Goal: Information Seeking & Learning: Learn about a topic

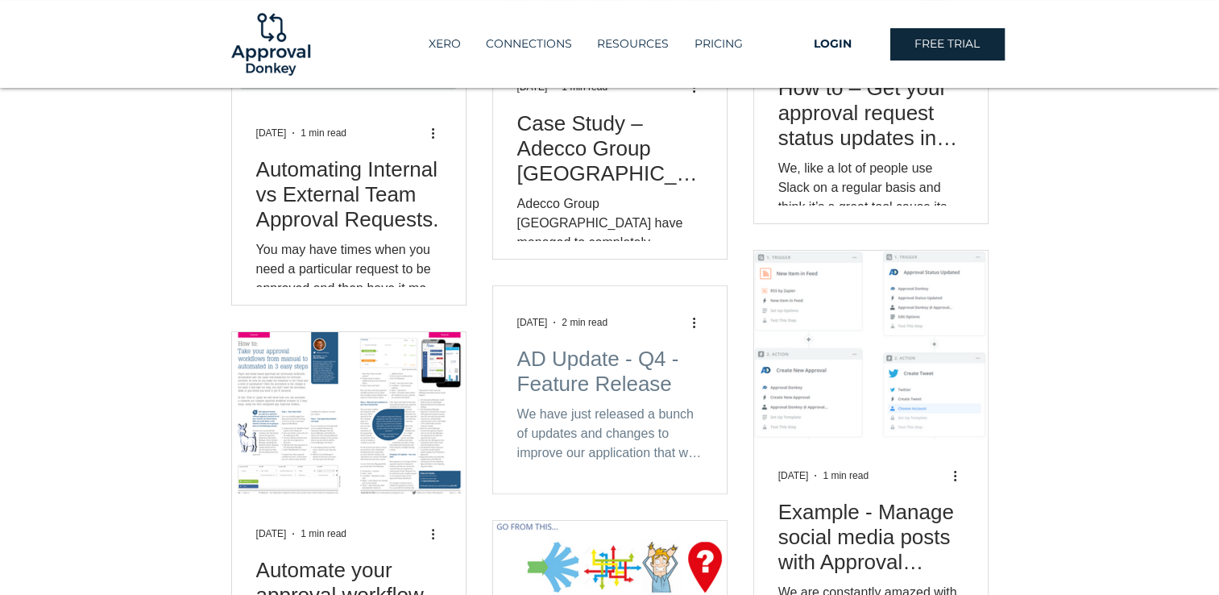
scroll to position [322, 0]
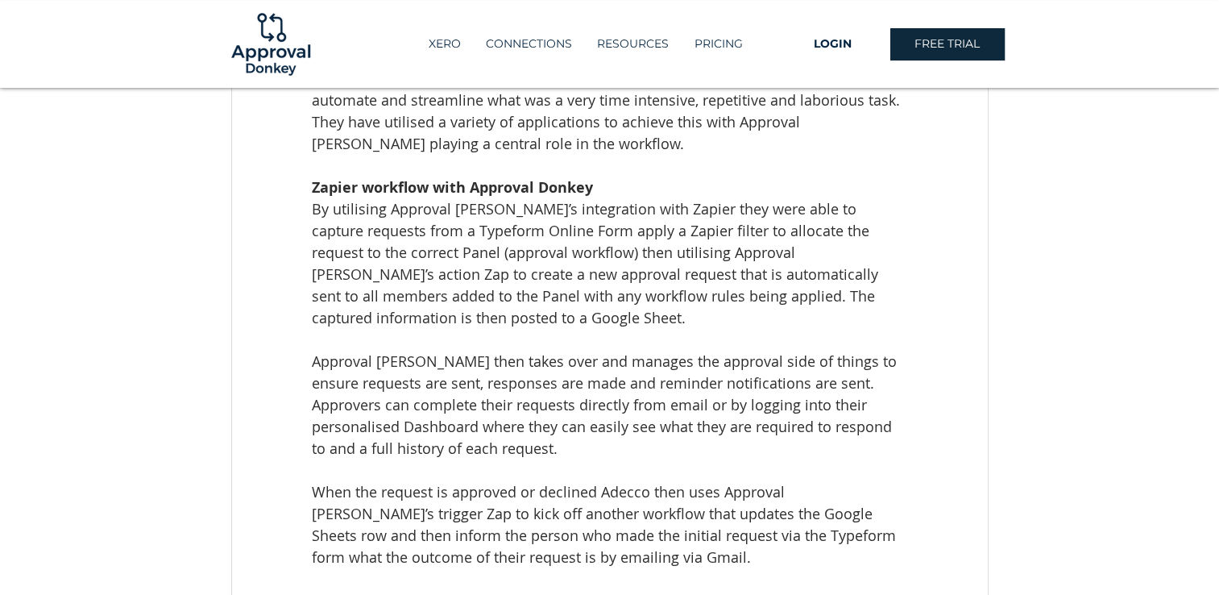
scroll to position [161, 0]
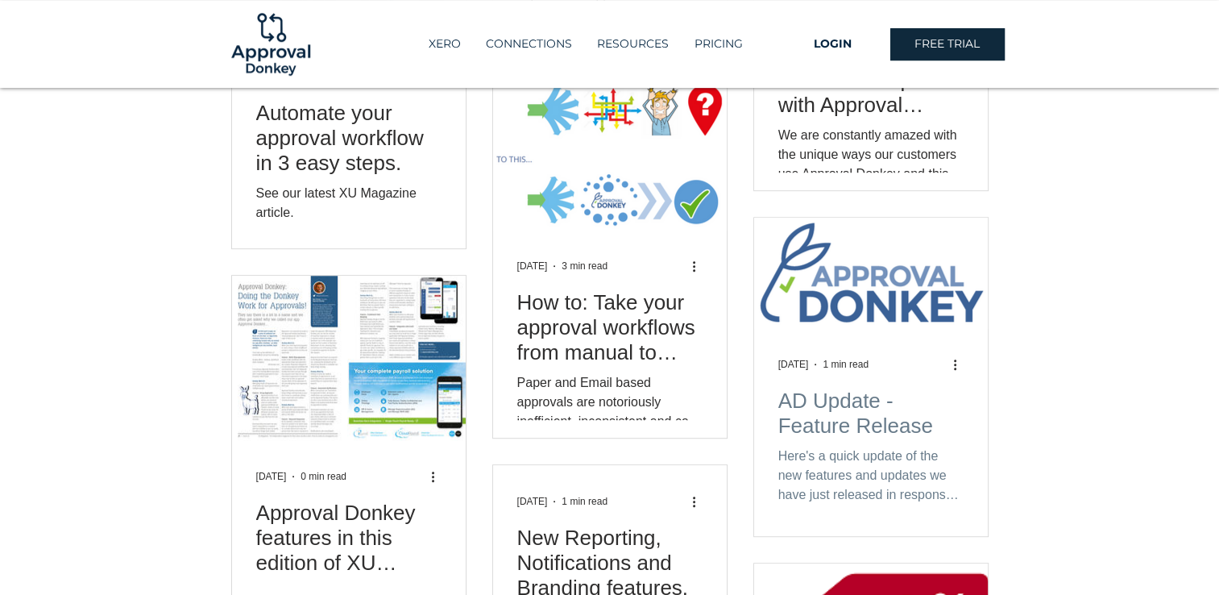
scroll to position [806, 0]
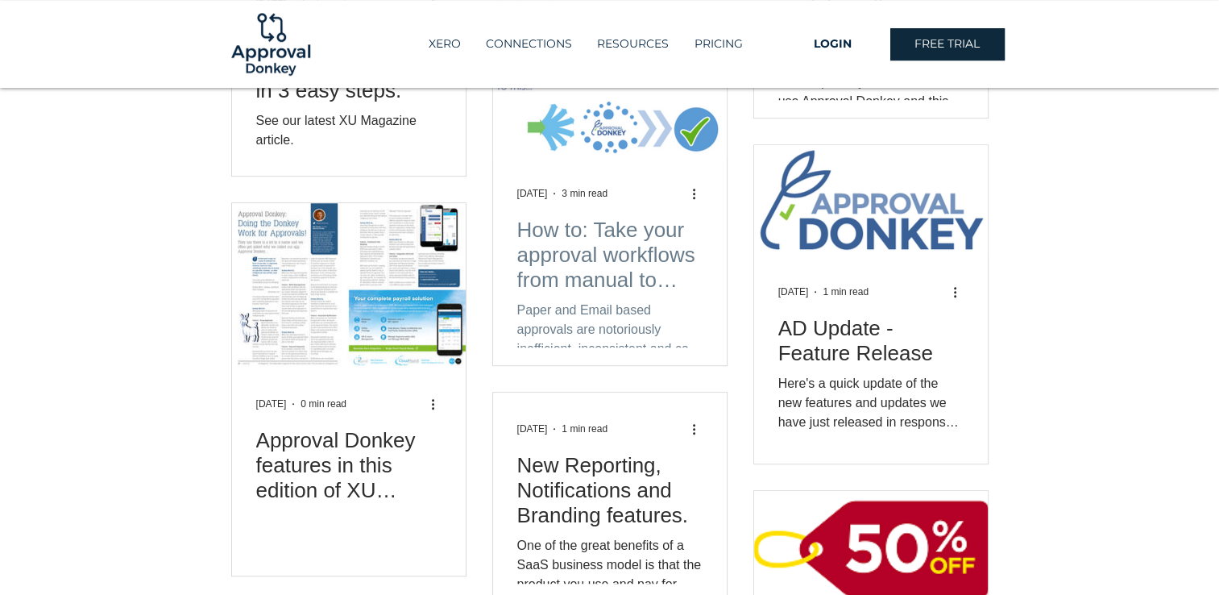
click at [595, 250] on h2 "How to: Take your approval workflows from manual to automated in 3 easy steps." at bounding box center [609, 255] width 185 height 75
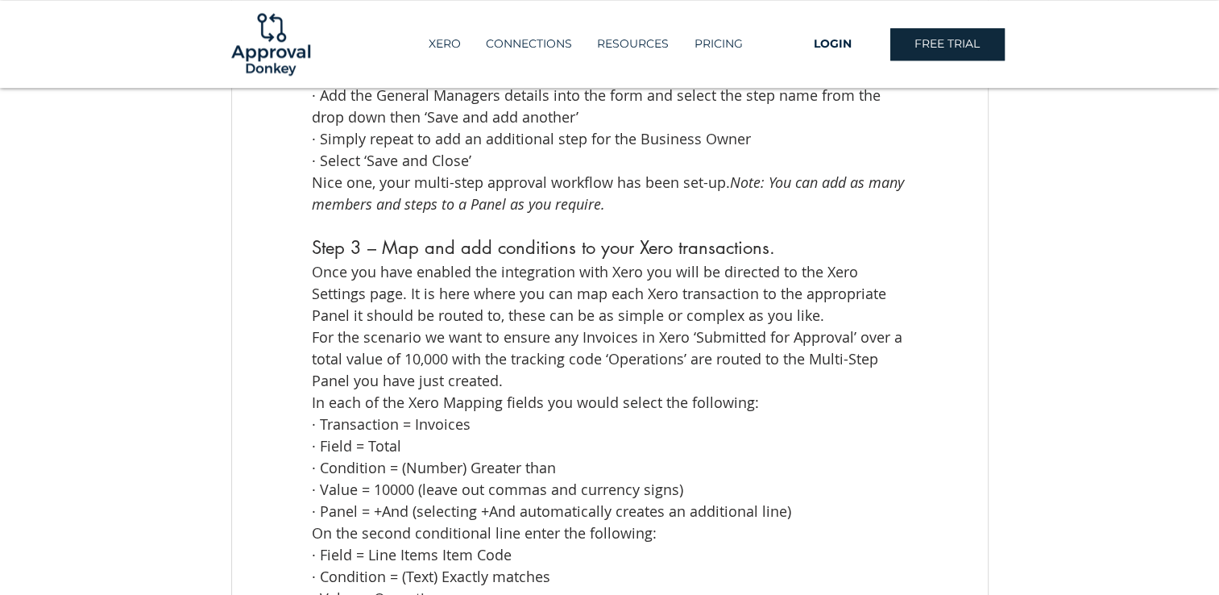
scroll to position [1531, 0]
